Goal: Transaction & Acquisition: Download file/media

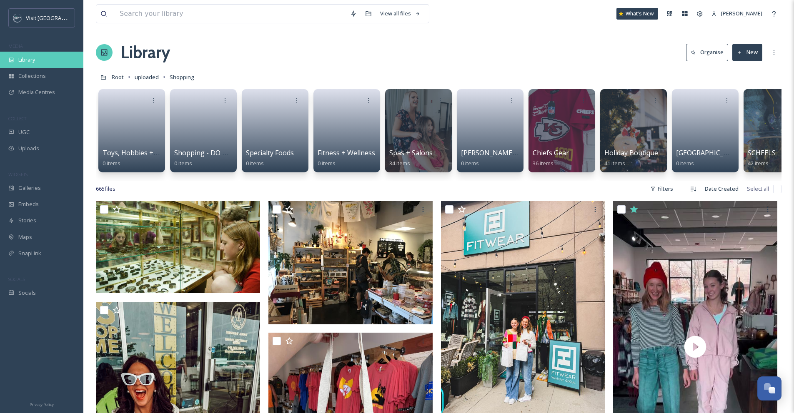
click at [43, 57] on div "Library" at bounding box center [41, 60] width 83 height 16
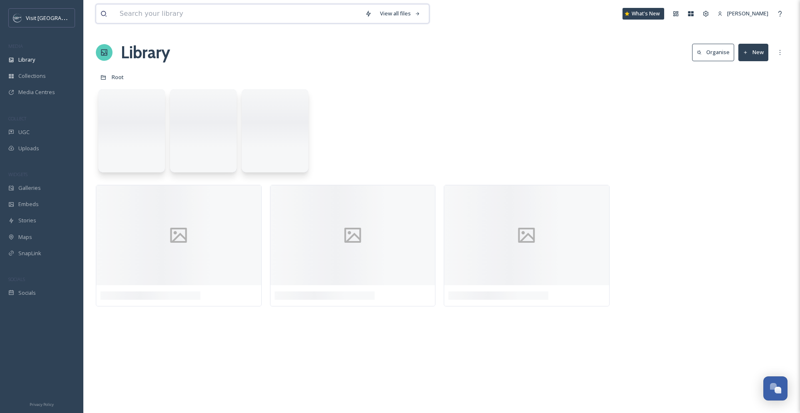
click at [174, 15] on input at bounding box center [237, 14] width 245 height 18
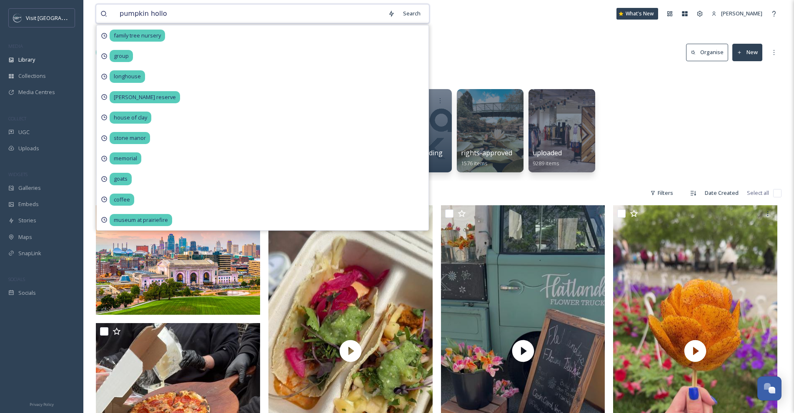
type input "pumpkin hollow"
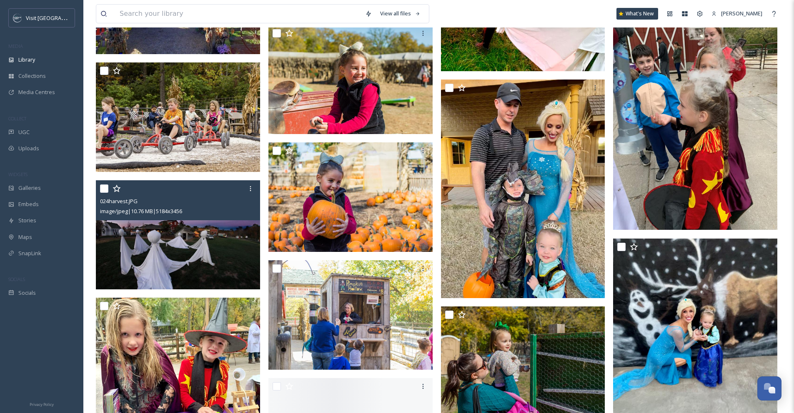
scroll to position [464, 0]
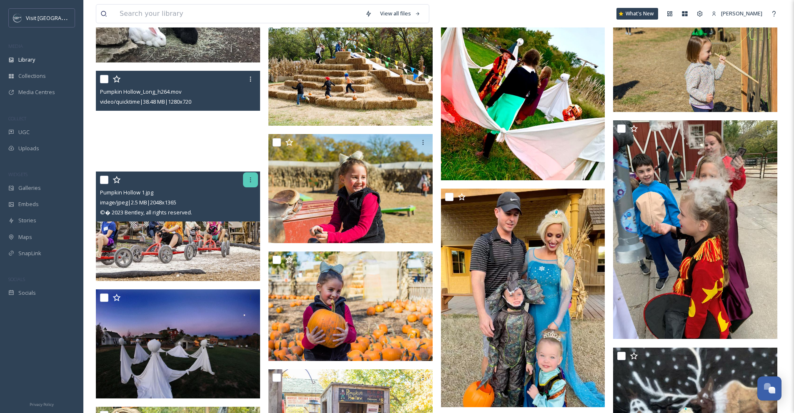
click at [252, 182] on icon at bounding box center [250, 180] width 7 height 7
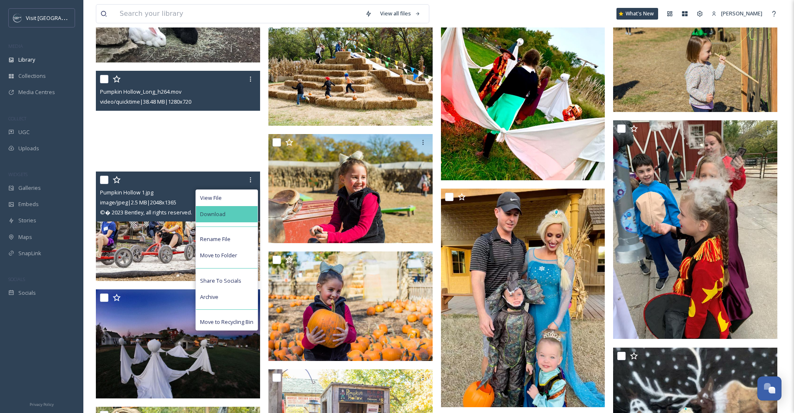
click at [230, 220] on div "Download" at bounding box center [227, 214] width 62 height 16
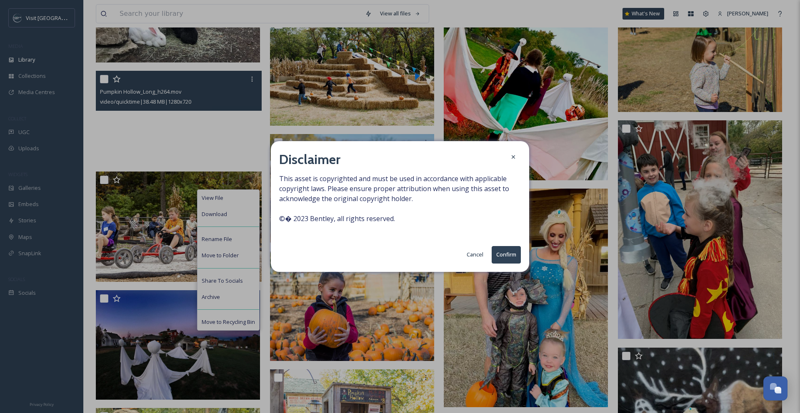
click at [492, 250] on button "Confirm" at bounding box center [506, 254] width 29 height 17
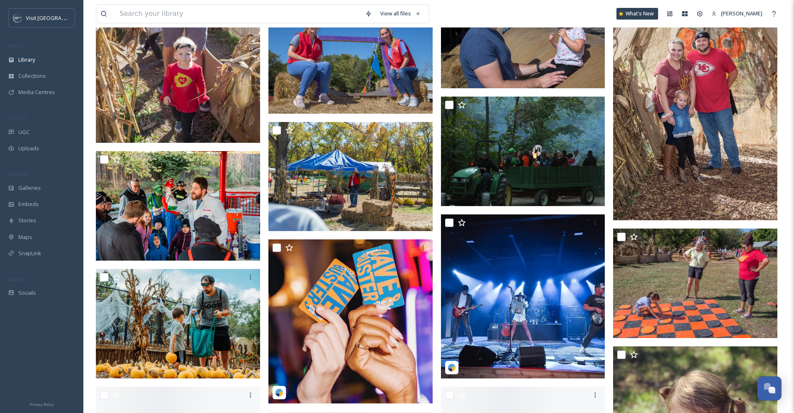
scroll to position [1351, 0]
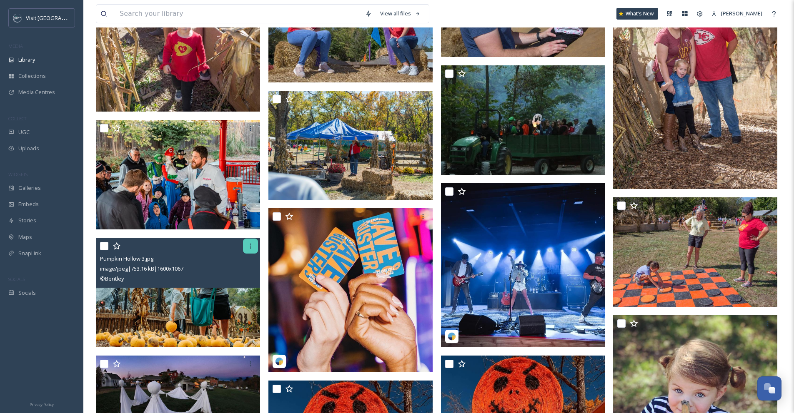
click at [250, 249] on div at bounding box center [250, 246] width 15 height 15
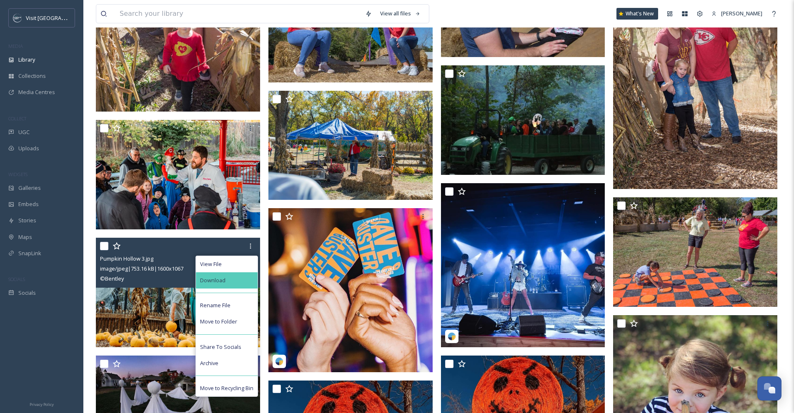
click at [223, 282] on span "Download" at bounding box center [212, 281] width 25 height 8
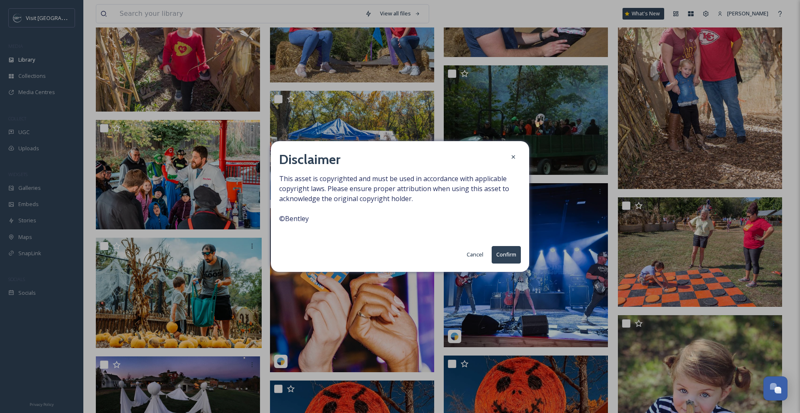
click at [506, 261] on button "Confirm" at bounding box center [506, 254] width 29 height 17
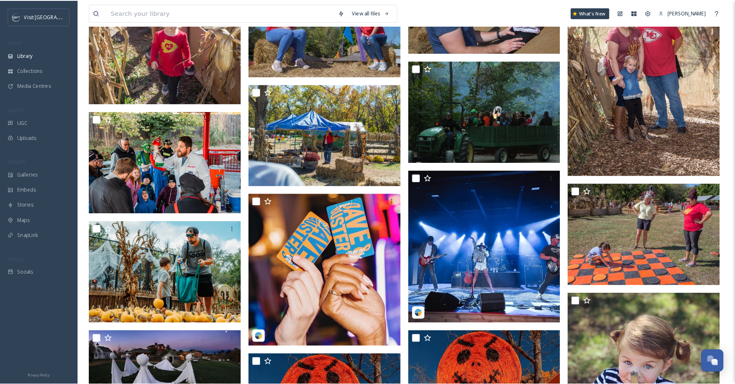
scroll to position [1813, 0]
